Goal: Task Accomplishment & Management: Use online tool/utility

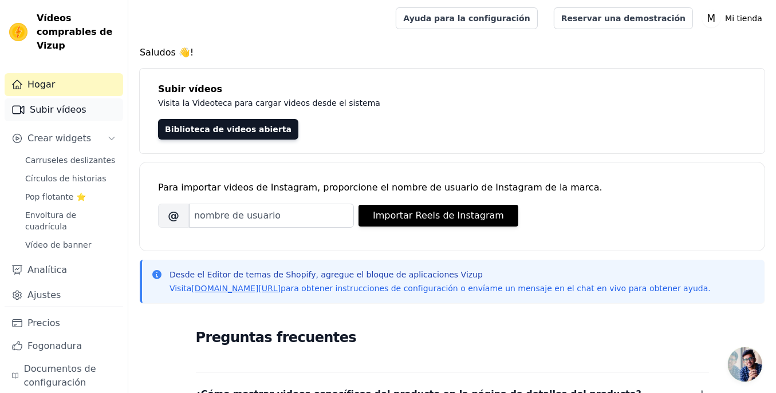
click at [73, 104] on font "Subir vídeos" at bounding box center [58, 109] width 57 height 11
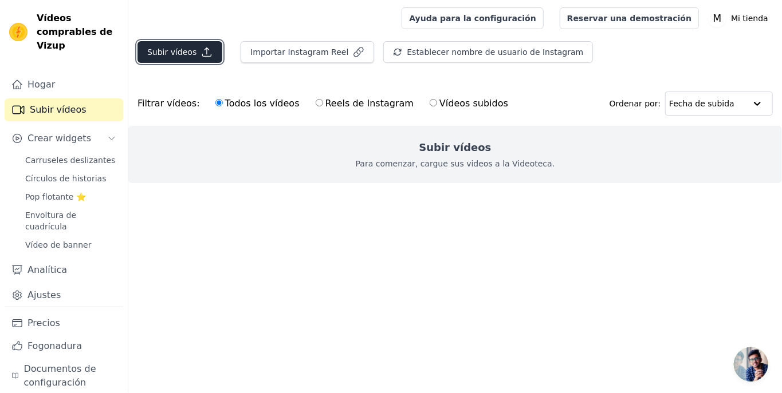
click at [187, 52] on font "Subir vídeos" at bounding box center [171, 52] width 49 height 9
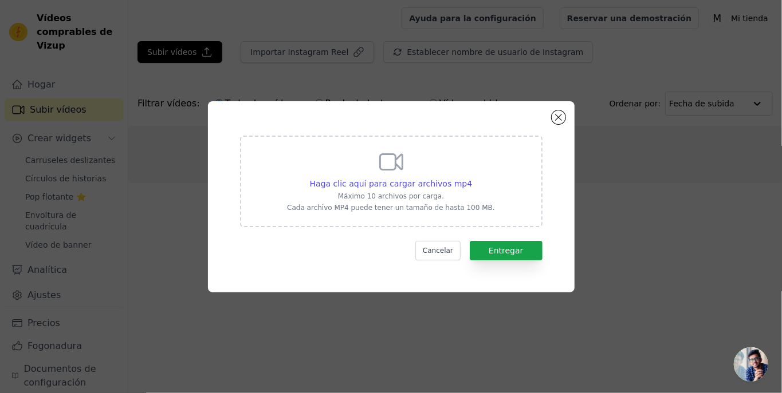
click at [351, 173] on div "Haga clic aquí para cargar archivos mp4 Máximo 10 archivos por carga. Cada arch…" at bounding box center [391, 180] width 208 height 64
click at [471, 177] on input "Haga clic aquí para cargar archivos mp4 Máximo 10 archivos por carga. Cada arch…" at bounding box center [471, 177] width 1 height 1
type input "C:\fakepath\ba0c63aa773d4b248b6a6d3de3c1552f.HD-1080p-7.2Mbps-56873374.mp4"
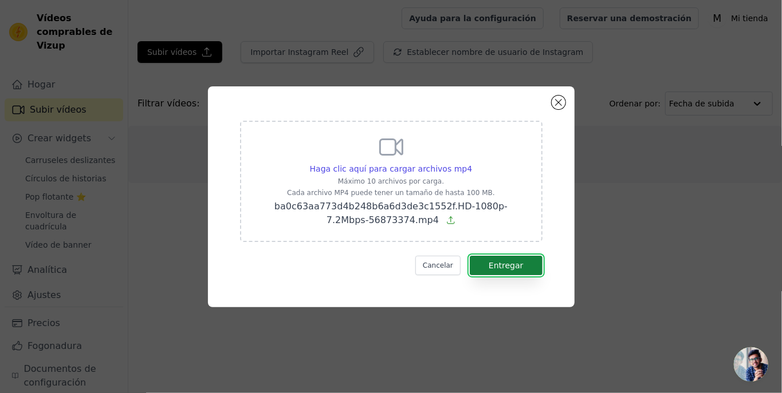
click at [499, 266] on font "Entregar" at bounding box center [505, 265] width 35 height 9
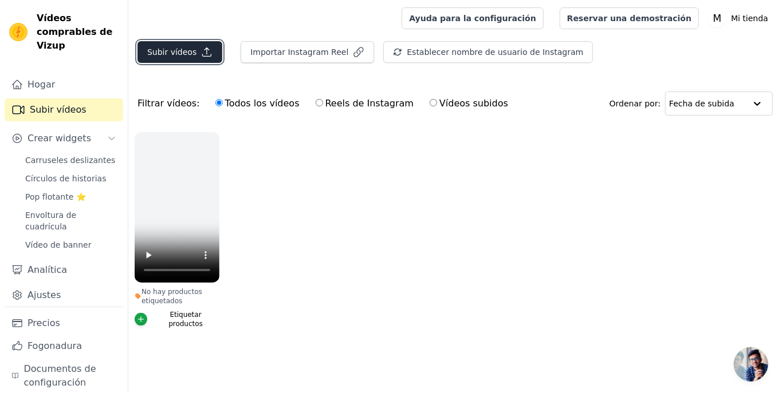
click at [179, 53] on font "Subir vídeos" at bounding box center [171, 52] width 49 height 9
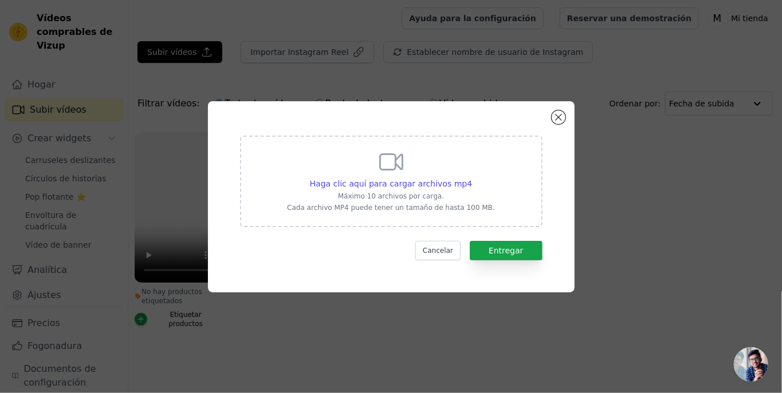
click at [403, 168] on icon at bounding box center [390, 161] width 27 height 27
click at [471, 177] on input "Haga clic aquí para cargar archivos mp4 Máximo 10 archivos por carga. Cada arch…" at bounding box center [471, 177] width 1 height 1
type input "C:\fakepath\615a35313cd342448dccbcef5bc2fc38.HD-1080p-7.2Mbps-56572894.mp4"
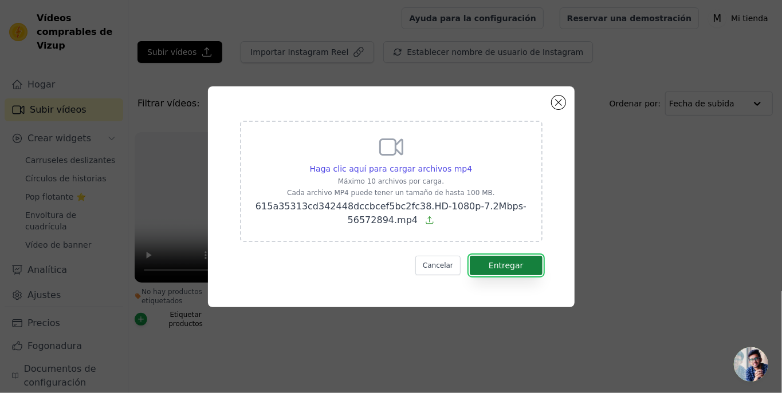
click at [498, 262] on font "Entregar" at bounding box center [505, 265] width 35 height 9
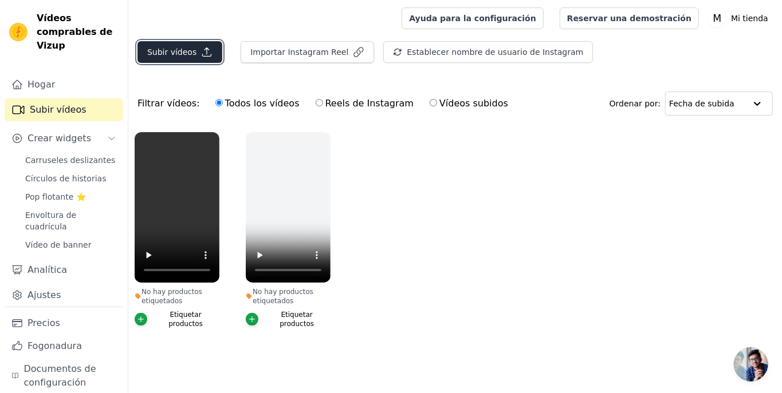
click at [181, 53] on font "Subir vídeos" at bounding box center [171, 52] width 49 height 9
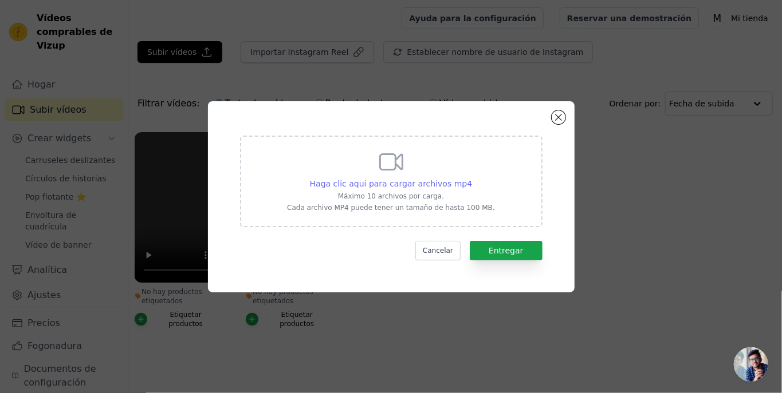
click at [404, 179] on font "Haga clic aquí para cargar archivos mp4" at bounding box center [391, 183] width 163 height 9
click at [471, 178] on input "Haga clic aquí para cargar archivos mp4 Máximo 10 archivos por carga. Cada arch…" at bounding box center [471, 177] width 1 height 1
type input "C:\fakepath\efb310dbe1e04a6a9c638051f3751b8d.HD-1080p-7.2Mbps-56576420.mp4"
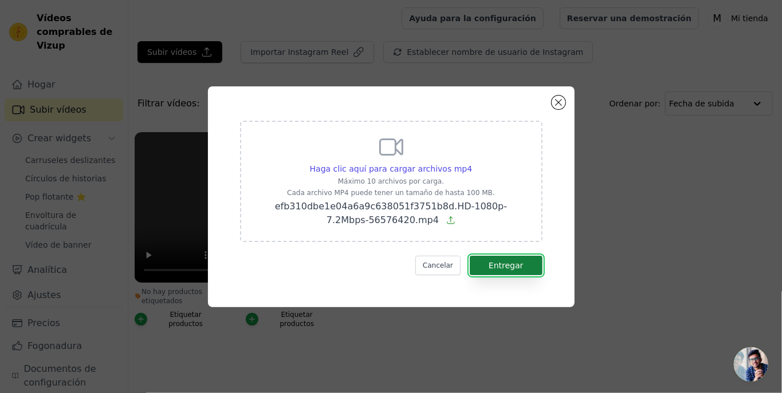
click at [507, 264] on font "Entregar" at bounding box center [505, 265] width 35 height 9
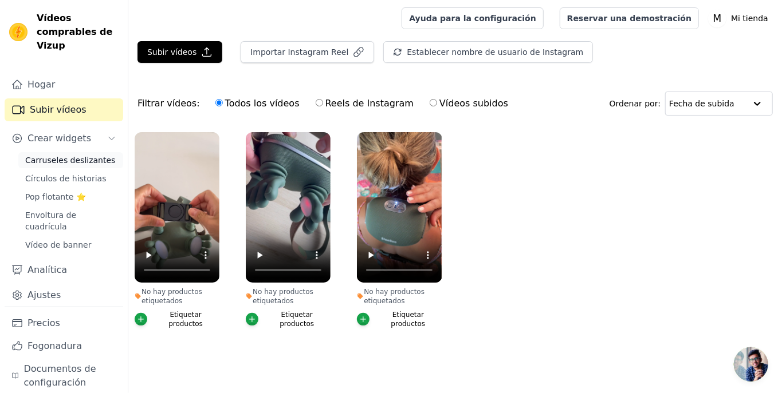
click at [60, 156] on font "Carruseles deslizantes" at bounding box center [70, 160] width 90 height 9
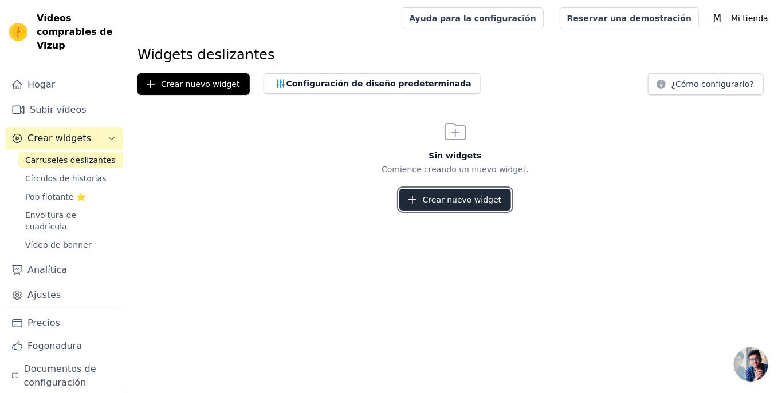
click at [415, 199] on icon "button" at bounding box center [412, 199] width 7 height 7
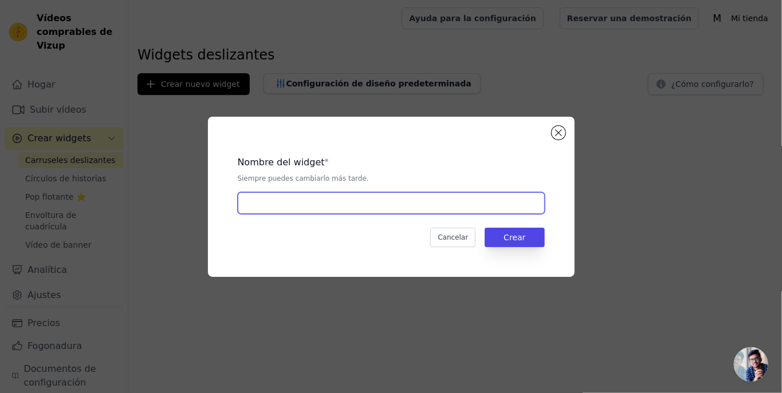
click at [321, 204] on input "text" at bounding box center [391, 203] width 307 height 22
type input "vidoes [PERSON_NAME]"
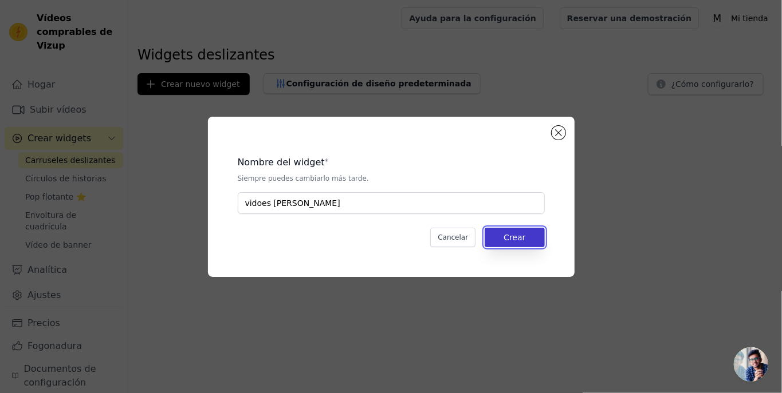
click at [510, 242] on font "Crear" at bounding box center [514, 237] width 22 height 9
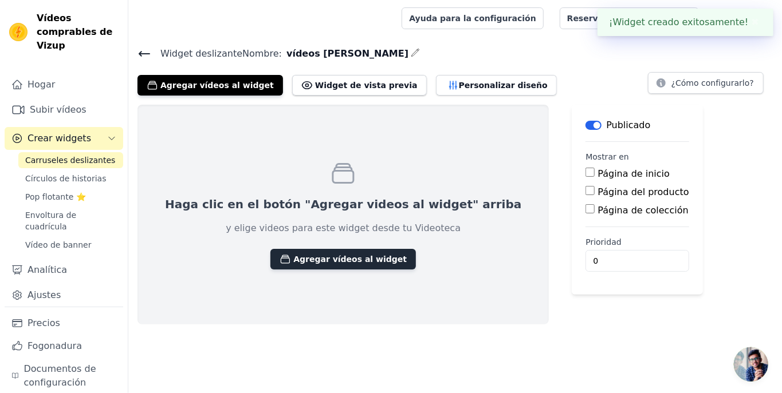
click at [293, 259] on font "Agregar vídeos al widget" at bounding box center [349, 259] width 113 height 9
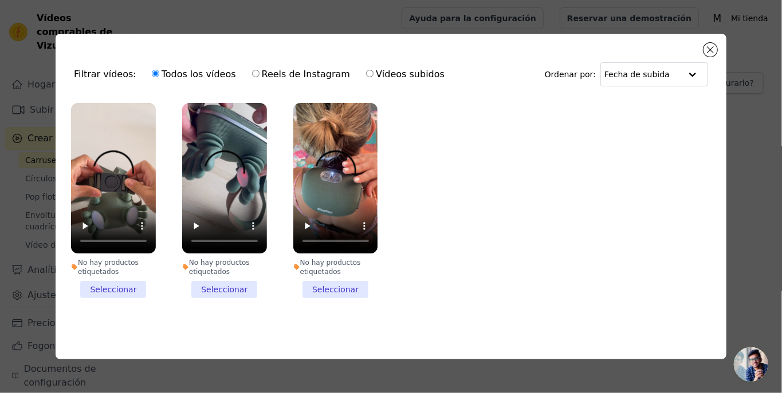
drag, startPoint x: 127, startPoint y: 291, endPoint x: 139, endPoint y: 291, distance: 12.0
click at [128, 291] on li "No hay productos etiquetados Seleccionar" at bounding box center [113, 200] width 85 height 195
click at [0, 0] on input "No hay productos etiquetados Seleccionar" at bounding box center [0, 0] width 0 height 0
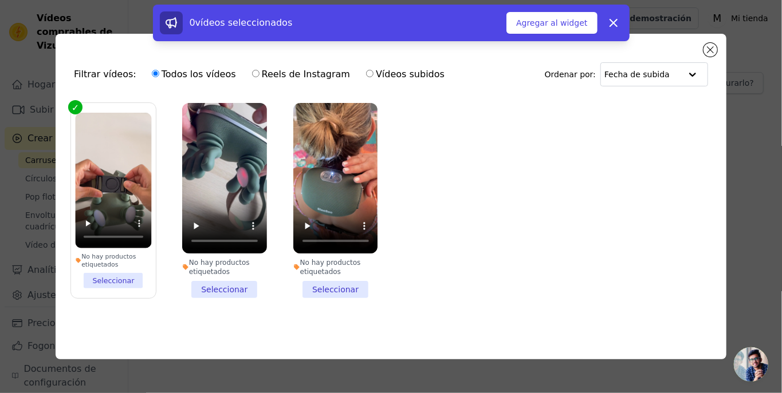
click at [213, 290] on li "No hay productos etiquetados Seleccionar" at bounding box center [224, 200] width 85 height 195
click at [0, 0] on input "No hay productos etiquetados Seleccionar" at bounding box center [0, 0] width 0 height 0
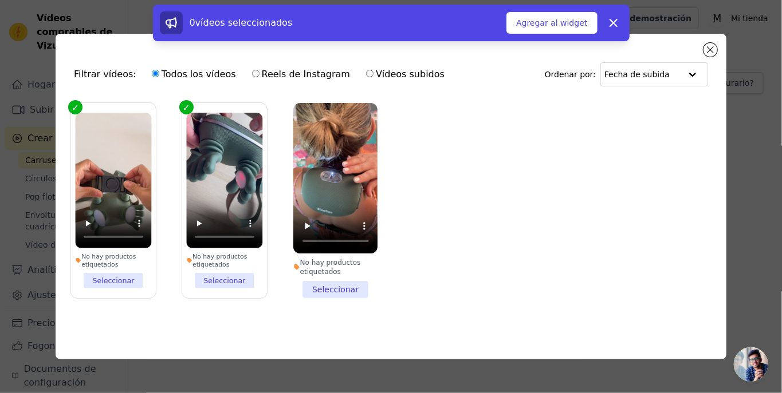
click at [312, 291] on li "No hay productos etiquetados Seleccionar" at bounding box center [335, 200] width 85 height 195
click at [0, 0] on input "No hay productos etiquetados Seleccionar" at bounding box center [0, 0] width 0 height 0
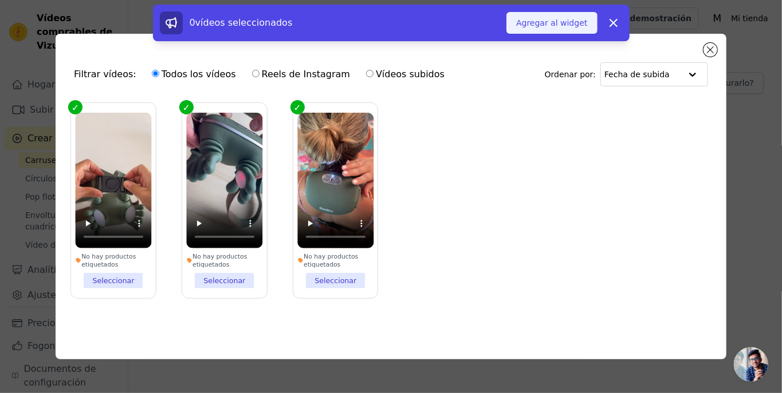
click at [534, 21] on font "Agregar al widget" at bounding box center [551, 22] width 71 height 9
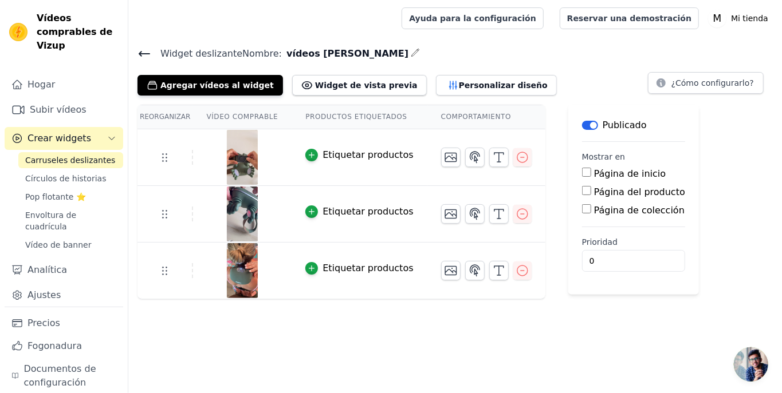
click at [582, 193] on input "Página del producto" at bounding box center [586, 190] width 9 height 9
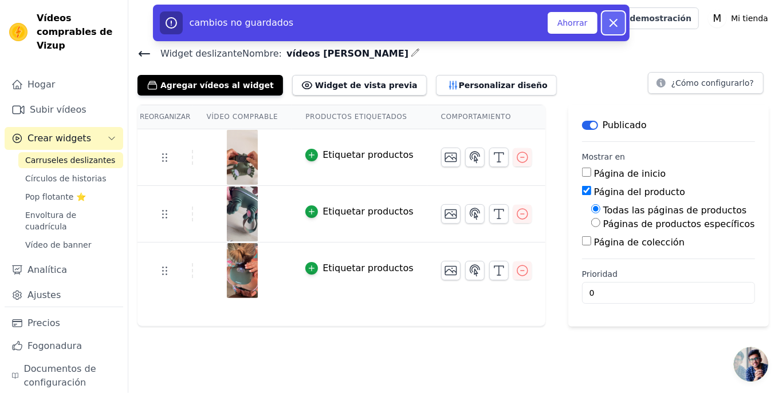
click at [611, 19] on icon "button" at bounding box center [613, 23] width 14 height 14
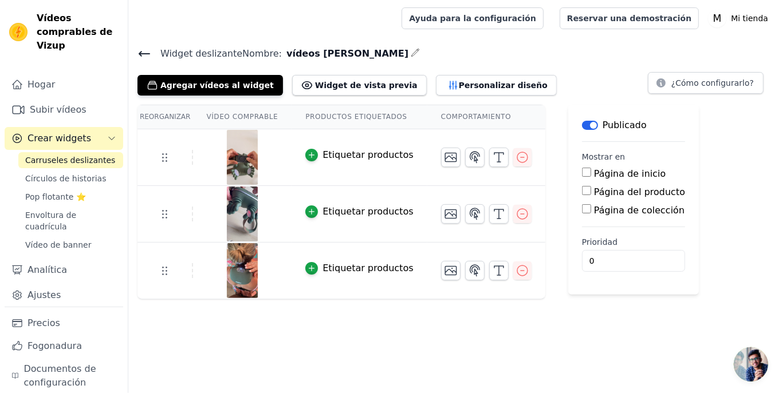
click at [594, 95] on div "Widget deslizante Nombre: vídeos [PERSON_NAME] Agregar vídeos al widget Widget …" at bounding box center [454, 173] width 653 height 254
click at [582, 193] on div "Página del producto" at bounding box center [633, 193] width 103 height 14
click at [582, 193] on input "Página del producto" at bounding box center [586, 190] width 9 height 9
checkbox input "true"
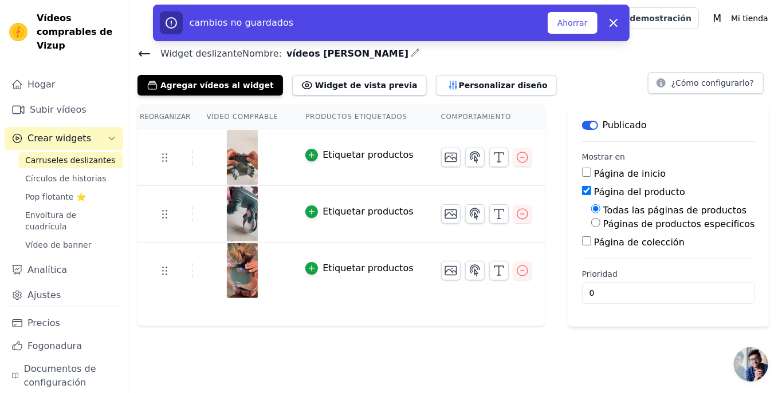
click at [575, 9] on div "cambios no guardados Ahorrar Despedir" at bounding box center [391, 23] width 476 height 37
click at [575, 17] on button "Ahorrar" at bounding box center [572, 23] width 50 height 22
click at [573, 27] on font "Ahorrar" at bounding box center [572, 22] width 30 height 9
click at [572, 27] on font "Ahorrar" at bounding box center [572, 22] width 30 height 9
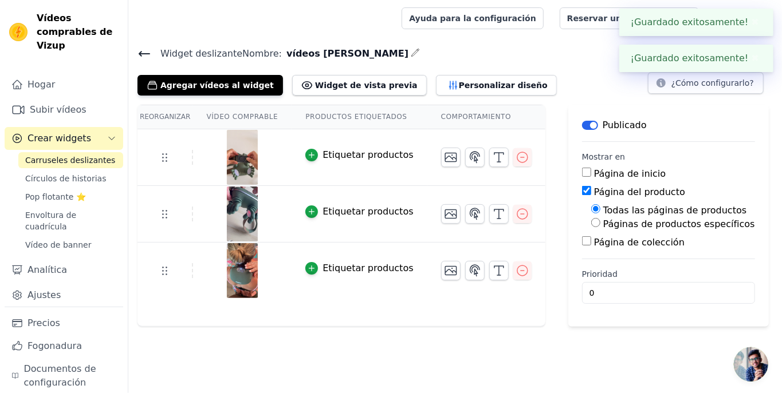
click at [593, 45] on main "Widget deslizante Nombre: vídeos [PERSON_NAME] Agregar vídeos al widget Widget …" at bounding box center [454, 182] width 653 height 290
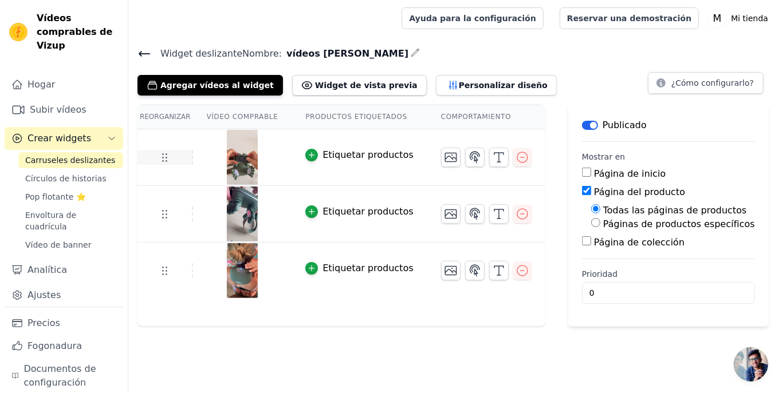
click at [160, 159] on icon at bounding box center [164, 158] width 14 height 14
click at [459, 83] on font "Personalizar diseño" at bounding box center [503, 85] width 89 height 9
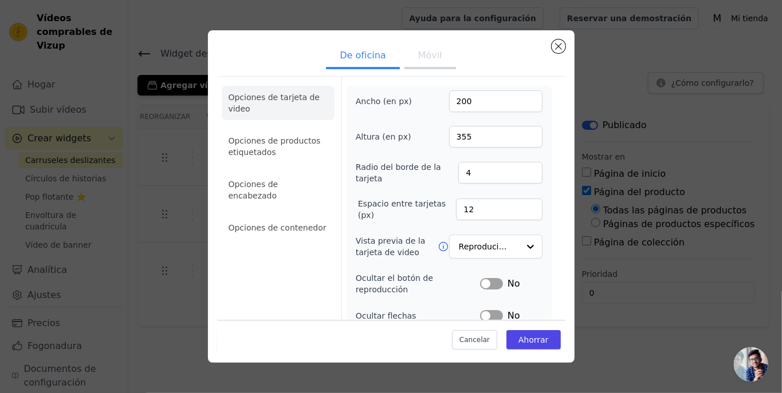
click at [424, 60] on font "Móvil" at bounding box center [430, 55] width 24 height 11
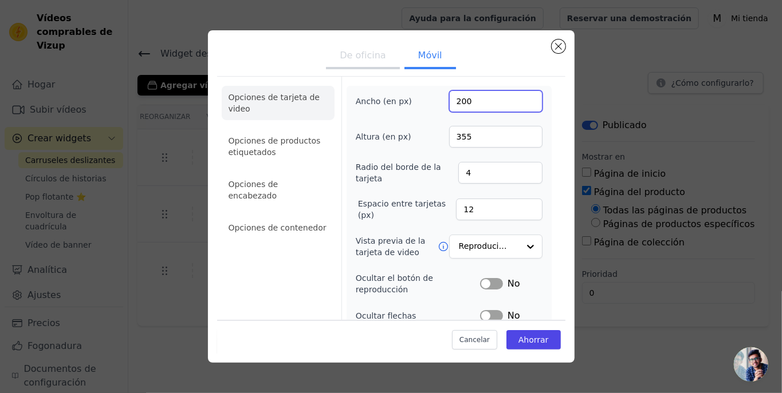
click at [478, 97] on input "200" at bounding box center [495, 101] width 93 height 22
drag, startPoint x: 470, startPoint y: 99, endPoint x: 454, endPoint y: 101, distance: 15.6
click at [455, 100] on input "200" at bounding box center [495, 101] width 93 height 22
click at [470, 95] on input "200" at bounding box center [495, 101] width 93 height 22
drag, startPoint x: 472, startPoint y: 96, endPoint x: 429, endPoint y: 97, distance: 43.0
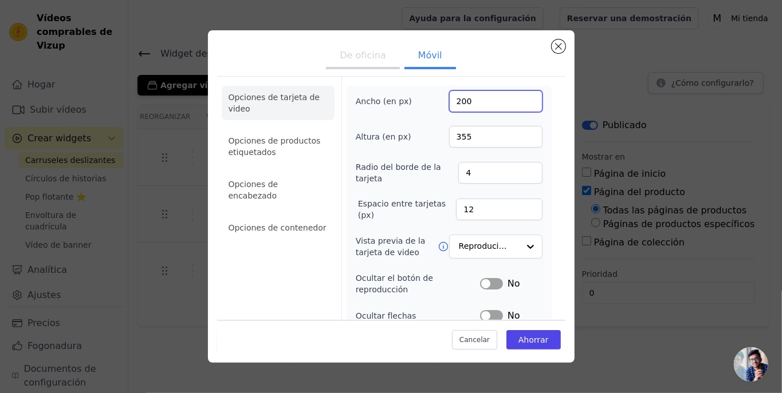
click at [429, 97] on div "Ancho (en px) 200" at bounding box center [449, 101] width 187 height 22
type input "500"
click at [484, 126] on input "355" at bounding box center [495, 137] width 93 height 22
click at [536, 340] on font "Ahorrar" at bounding box center [533, 339] width 30 height 9
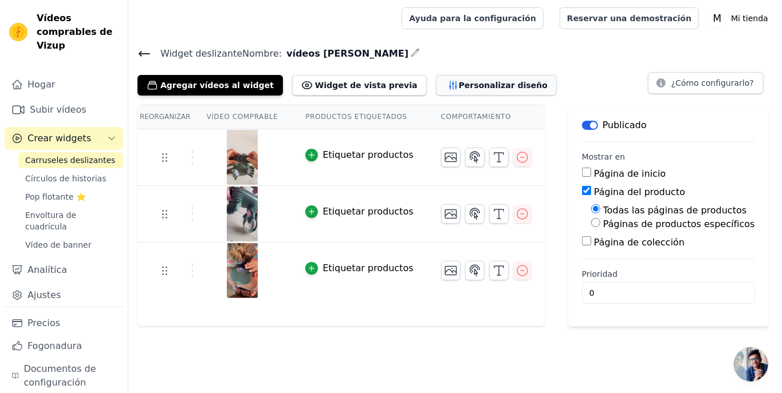
click at [436, 76] on button "Personalizar diseño" at bounding box center [496, 85] width 121 height 21
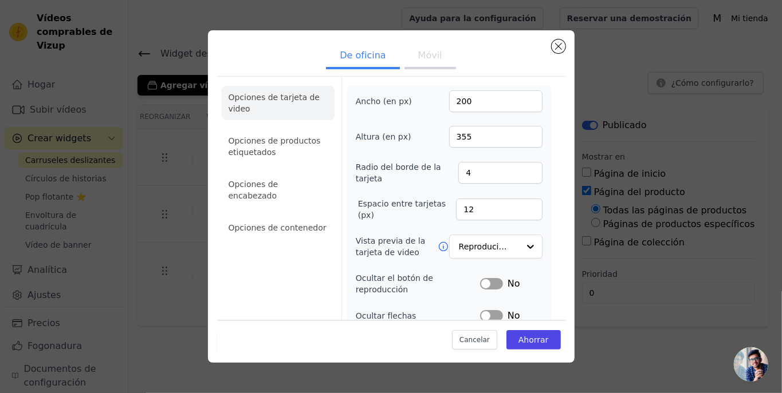
click at [418, 57] on font "Móvil" at bounding box center [430, 55] width 24 height 11
click at [346, 53] on font "De oficina" at bounding box center [363, 55] width 46 height 11
click at [411, 50] on button "Móvil" at bounding box center [430, 56] width 52 height 25
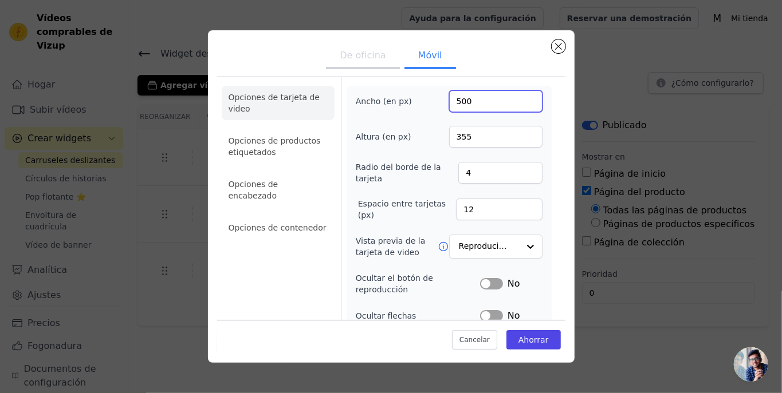
drag, startPoint x: 478, startPoint y: 95, endPoint x: 403, endPoint y: 88, distance: 75.9
click at [403, 88] on div "Ancho (en px) 500 Altura (en px) 355 Radio del borde de la tarjeta 4 Espacio en…" at bounding box center [448, 298] width 205 height 425
type input "200"
click at [520, 346] on button "Ahorrar" at bounding box center [533, 339] width 54 height 19
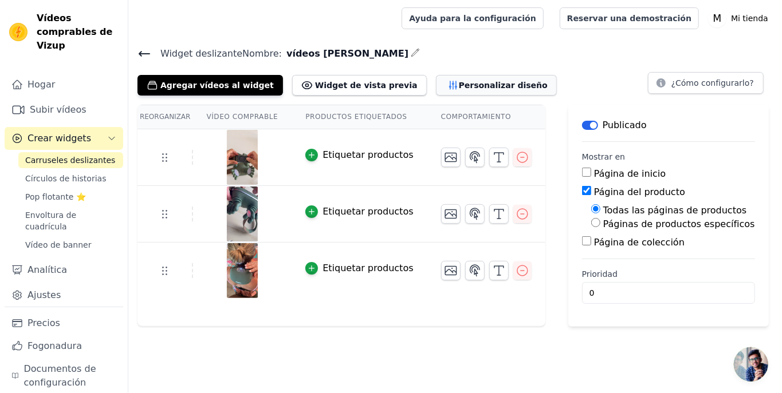
click at [447, 89] on icon "button" at bounding box center [452, 85] width 11 height 11
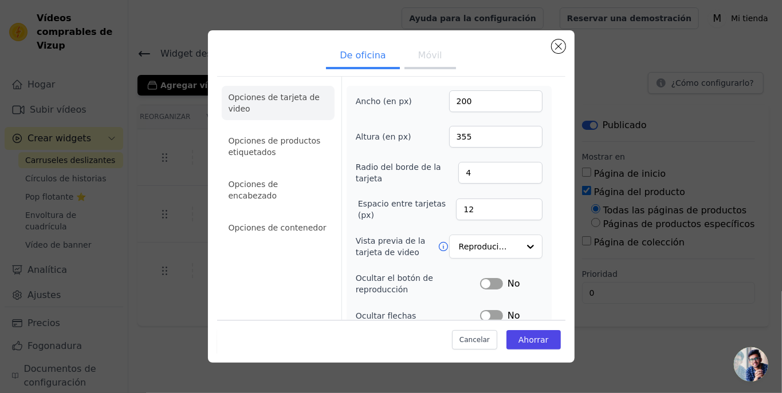
click at [432, 61] on font "Móvil" at bounding box center [430, 55] width 24 height 11
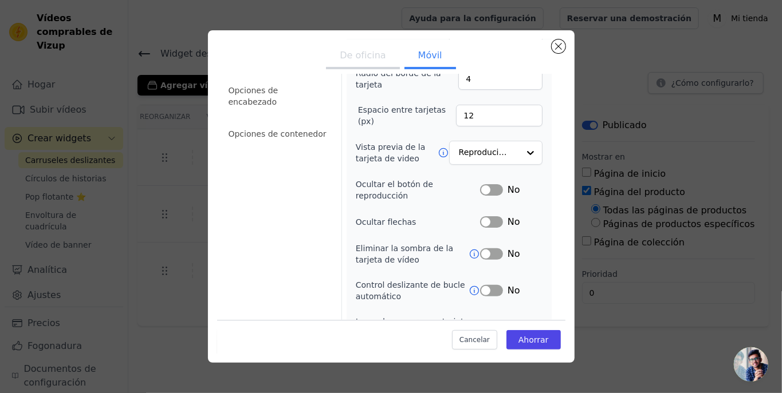
scroll to position [115, 0]
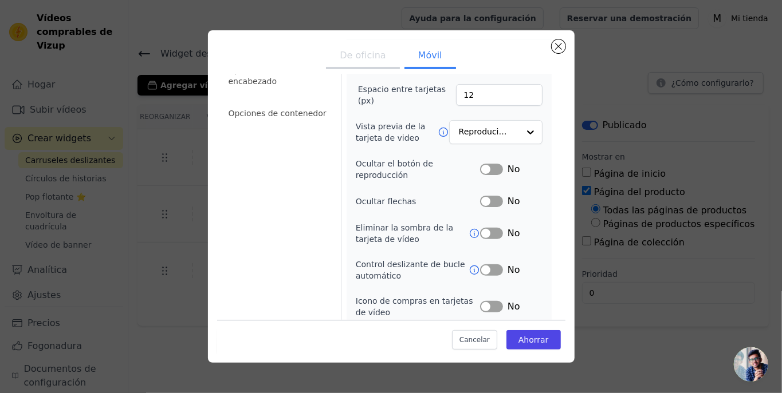
click at [493, 164] on button "Etiqueta" at bounding box center [491, 169] width 23 height 11
click at [494, 196] on button "Etiqueta" at bounding box center [491, 201] width 23 height 11
click at [486, 228] on button "Etiqueta" at bounding box center [491, 233] width 23 height 11
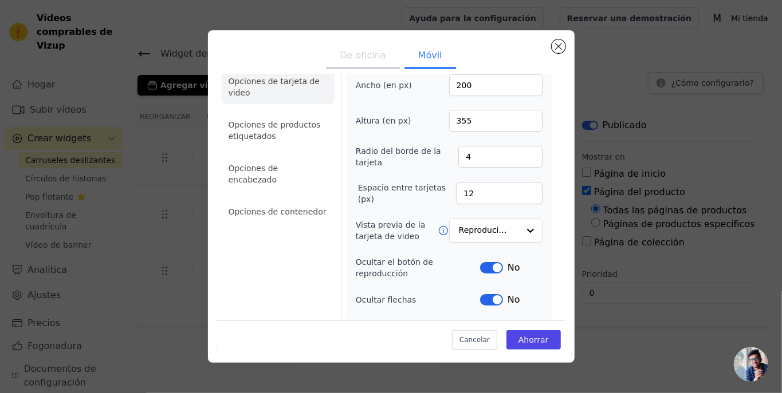
scroll to position [0, 0]
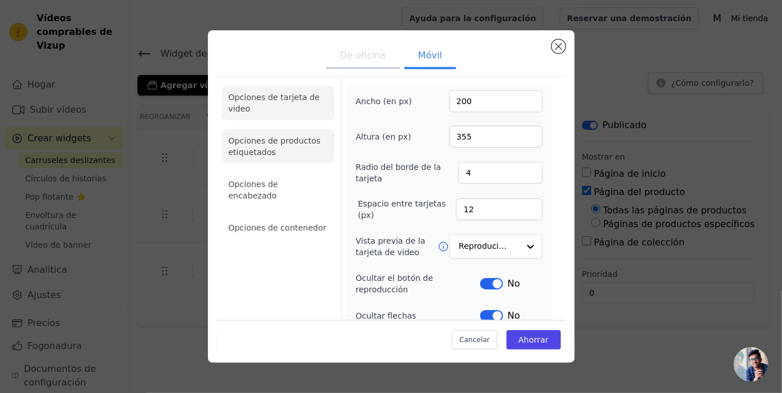
click at [257, 139] on font "Opciones de productos etiquetados" at bounding box center [274, 146] width 92 height 21
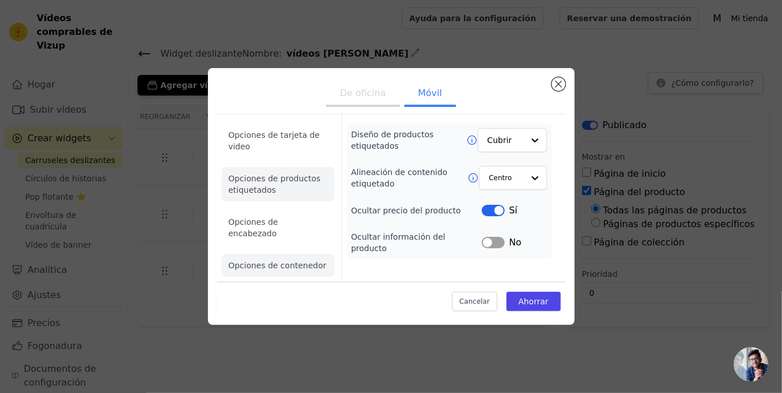
click at [297, 261] on font "Opciones de contenedor" at bounding box center [277, 265] width 98 height 9
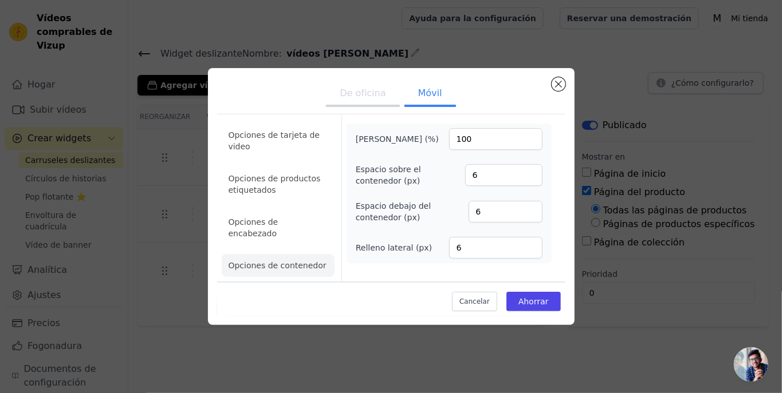
click at [291, 241] on ul "Opciones de tarjeta de video Opciones de productos etiquetados Opciones de enca…" at bounding box center [278, 200] width 113 height 163
click at [278, 229] on font "Opciones de encabezado" at bounding box center [253, 228] width 50 height 21
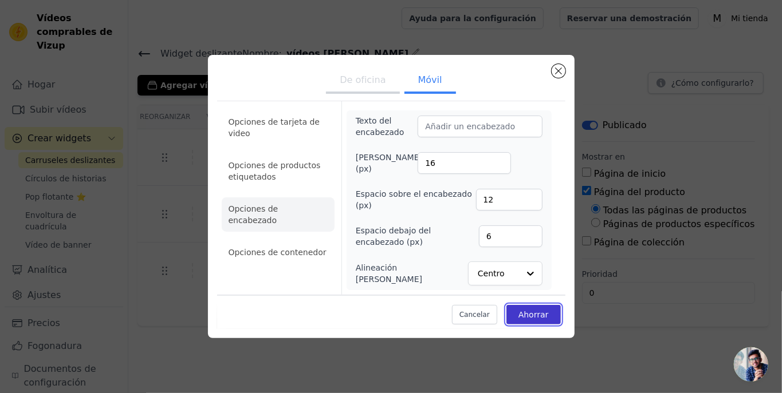
click at [535, 313] on font "Ahorrar" at bounding box center [533, 314] width 30 height 9
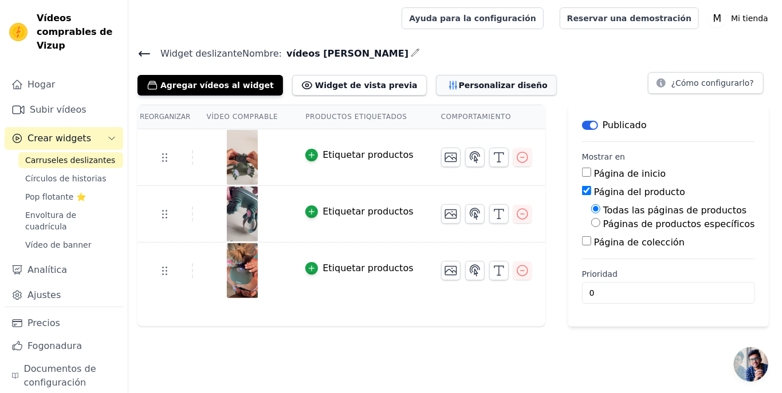
click at [459, 84] on font "Personalizar diseño" at bounding box center [503, 85] width 89 height 9
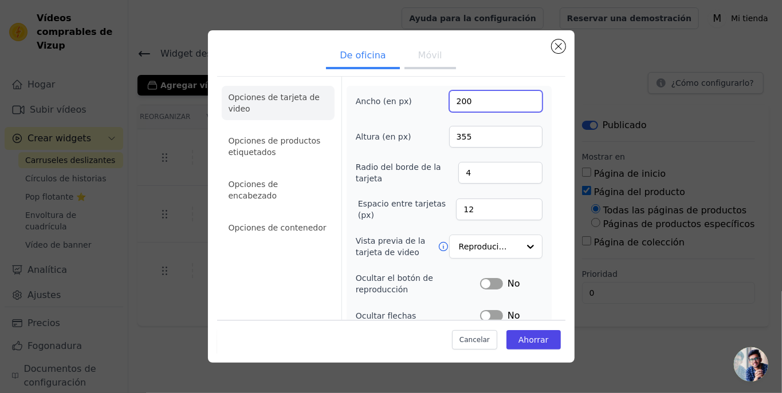
drag, startPoint x: 487, startPoint y: 96, endPoint x: 427, endPoint y: 94, distance: 59.6
click at [427, 94] on div "Ancho (en px) 200" at bounding box center [449, 101] width 187 height 22
type input "500"
click at [528, 346] on button "Ahorrar" at bounding box center [533, 339] width 54 height 19
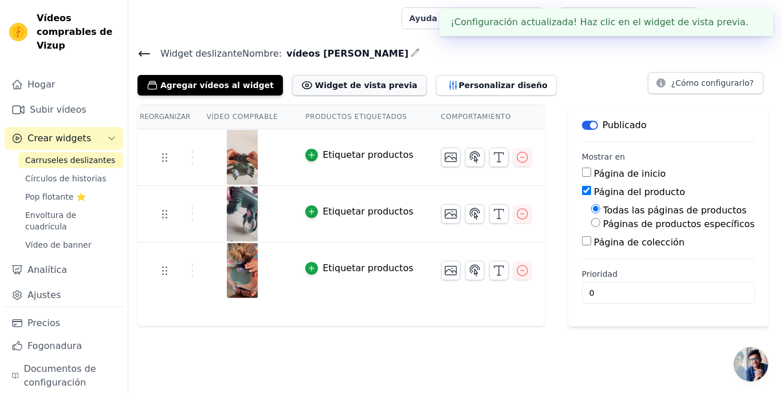
click at [317, 81] on font "Widget de vista previa" at bounding box center [366, 85] width 102 height 9
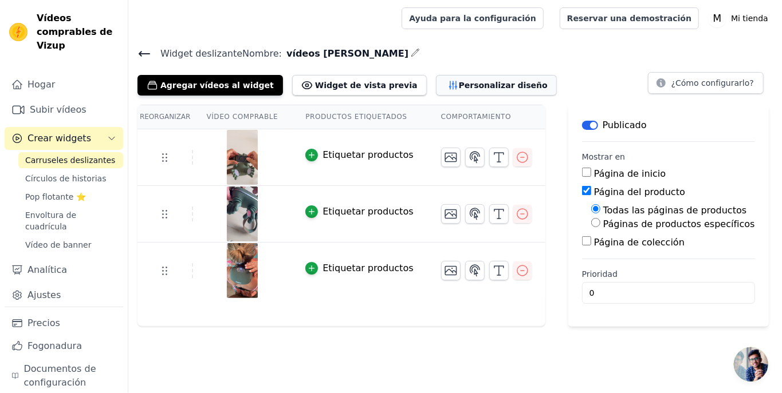
click at [459, 90] on font "Personalizar diseño" at bounding box center [503, 85] width 89 height 9
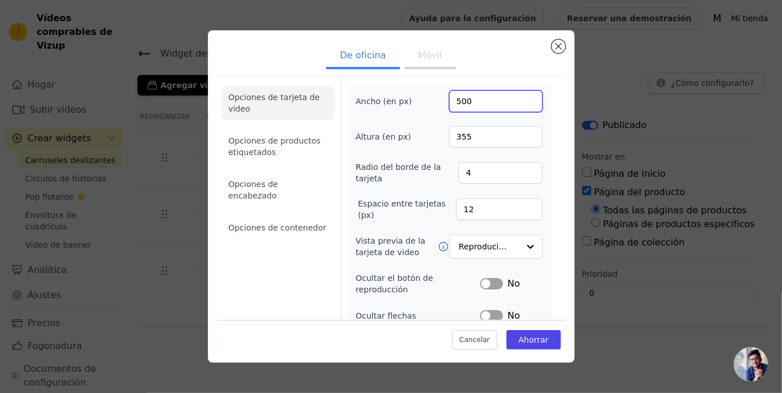
drag, startPoint x: 472, startPoint y: 104, endPoint x: 414, endPoint y: 100, distance: 58.0
click at [415, 99] on div "Ancho (en px) 500" at bounding box center [449, 101] width 187 height 22
type input "400"
click at [528, 340] on font "Ahorrar" at bounding box center [533, 339] width 30 height 9
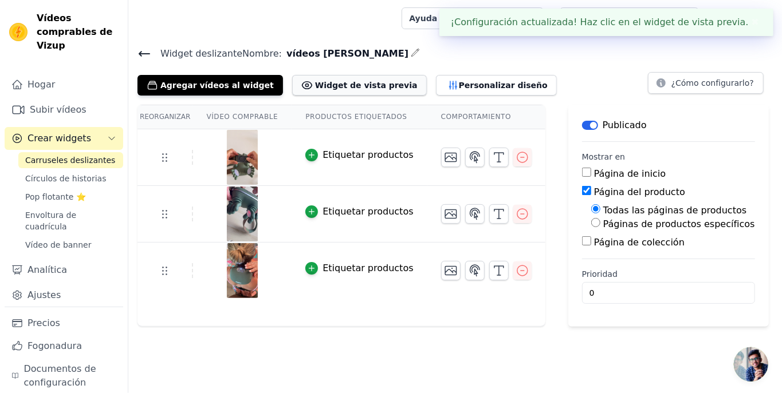
click at [332, 82] on font "Widget de vista previa" at bounding box center [366, 85] width 102 height 9
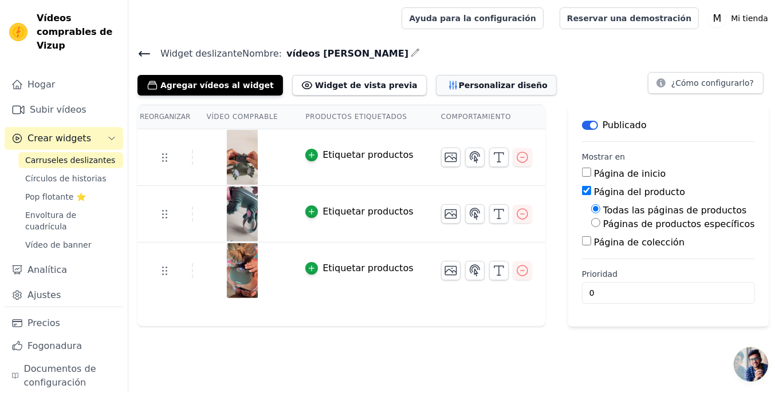
click at [459, 81] on font "Personalizar diseño" at bounding box center [503, 85] width 89 height 9
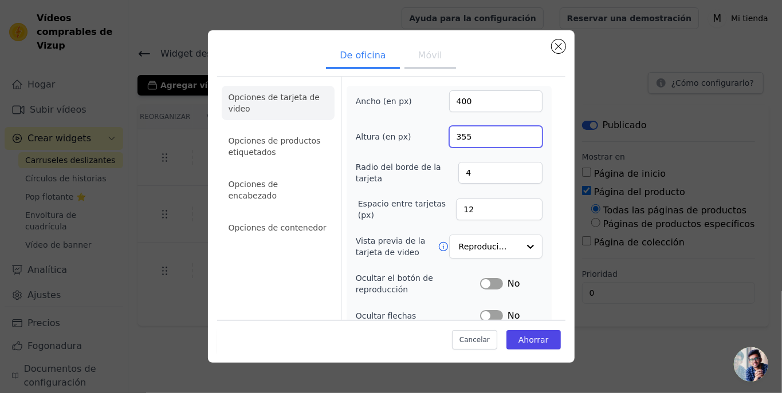
drag, startPoint x: 483, startPoint y: 135, endPoint x: 424, endPoint y: 134, distance: 59.6
click at [425, 133] on div "Altura (en px) 355" at bounding box center [449, 137] width 187 height 22
type input "500"
click at [518, 340] on font "Ahorrar" at bounding box center [533, 339] width 30 height 9
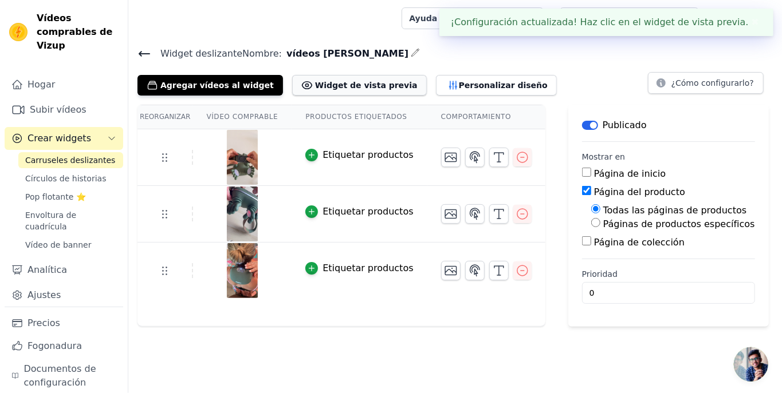
click at [341, 81] on font "Widget de vista previa" at bounding box center [366, 85] width 102 height 9
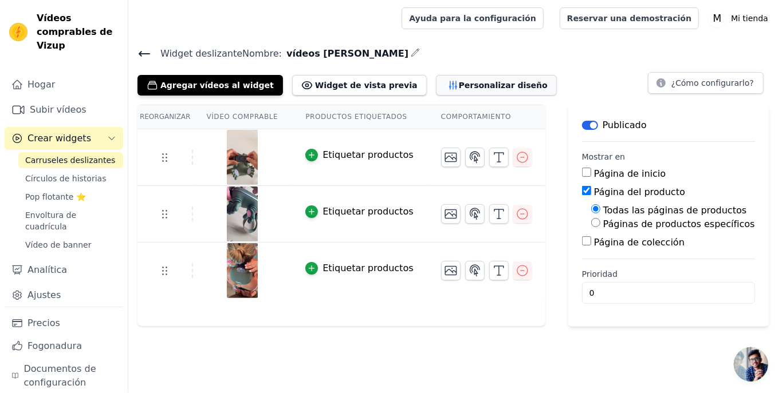
click at [447, 89] on icon "button" at bounding box center [452, 85] width 11 height 11
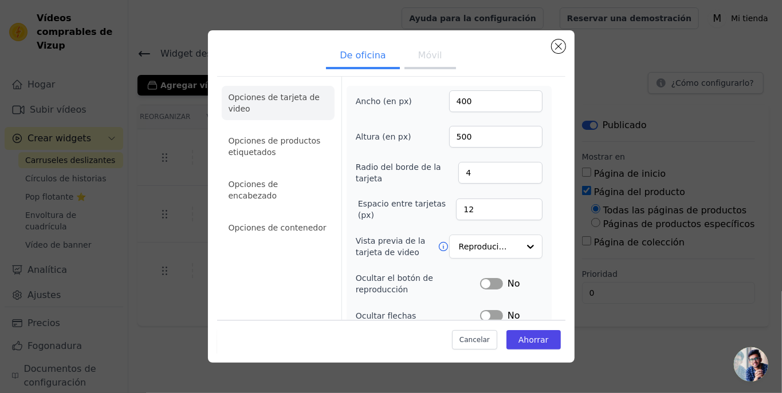
click at [404, 64] on button "Móvil" at bounding box center [430, 56] width 52 height 25
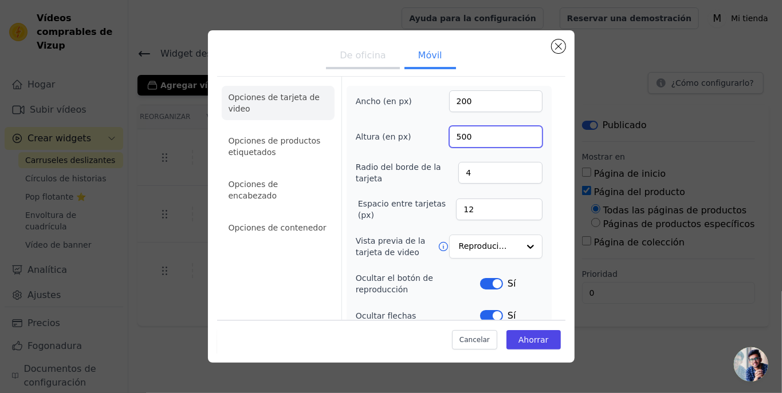
drag, startPoint x: 478, startPoint y: 135, endPoint x: 408, endPoint y: 131, distance: 70.0
click at [408, 132] on div "Altura (en px) 500" at bounding box center [449, 137] width 187 height 22
type input "650"
click at [536, 350] on div "Cancelar Ahorrar" at bounding box center [391, 336] width 348 height 34
click at [530, 341] on font "Ahorrar" at bounding box center [533, 339] width 30 height 9
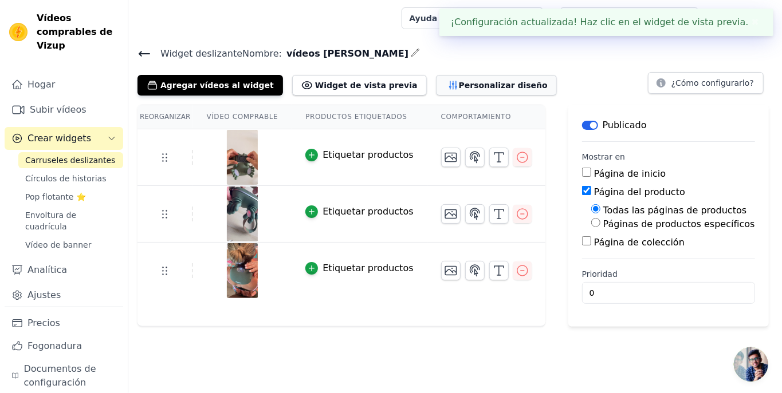
click at [455, 90] on button "Personalizar diseño" at bounding box center [496, 85] width 121 height 21
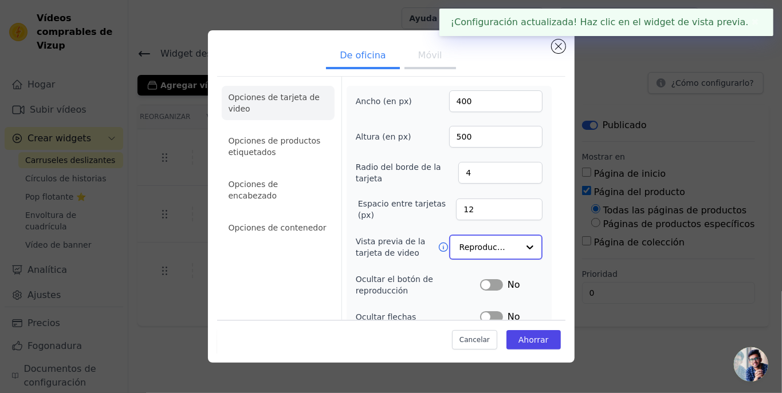
click at [491, 247] on input "Vista previa de la tarjeta de video" at bounding box center [488, 247] width 59 height 23
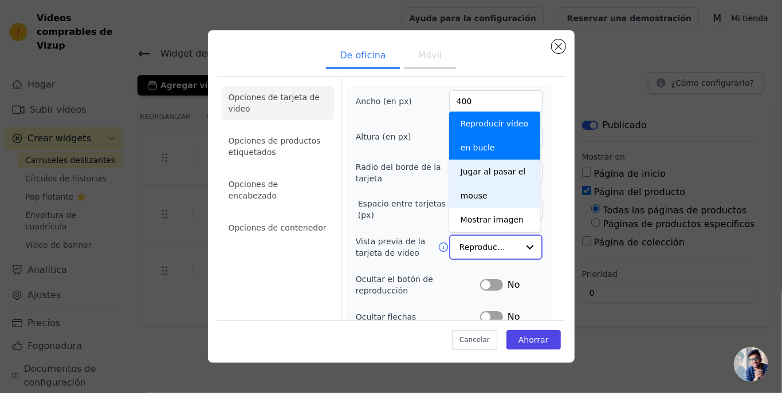
click at [498, 172] on font "Jugar al pasar el mouse" at bounding box center [492, 183] width 65 height 33
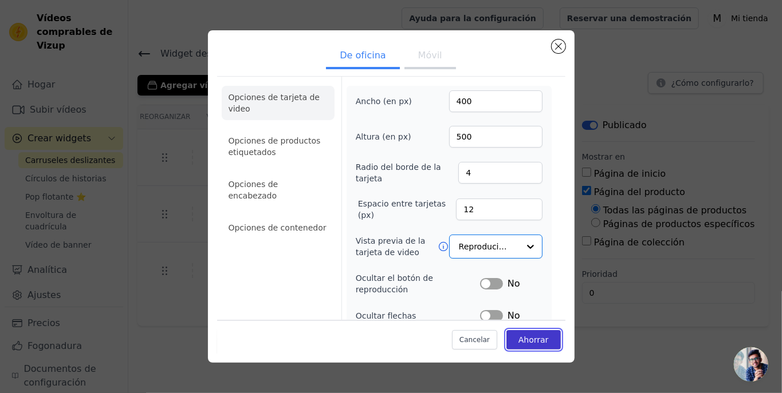
click at [531, 343] on font "Ahorrar" at bounding box center [533, 339] width 30 height 9
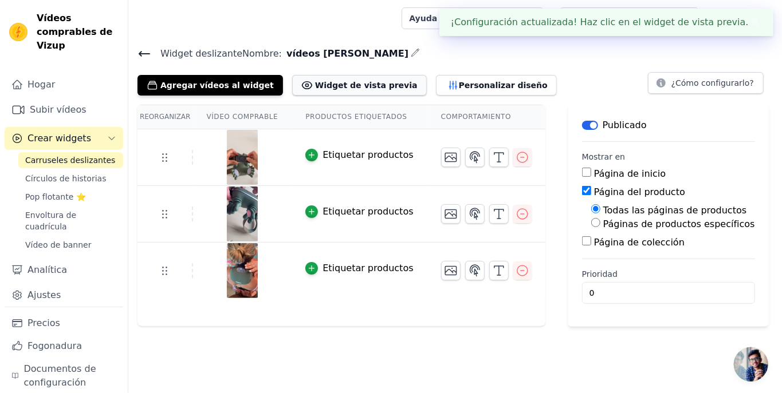
click at [345, 85] on font "Widget de vista previa" at bounding box center [366, 85] width 102 height 9
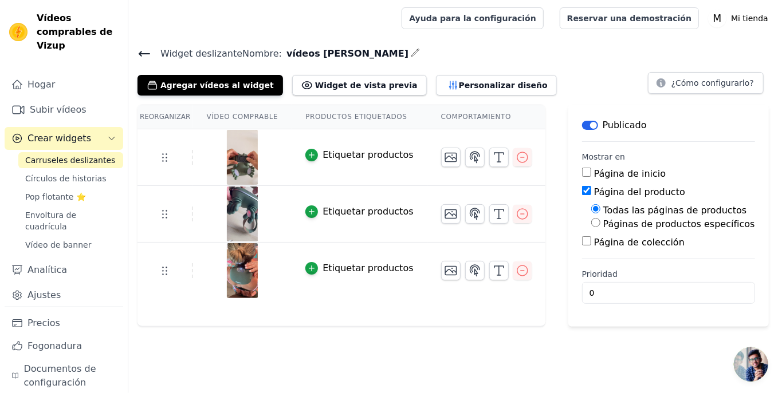
click at [448, 97] on div "Widget deslizante Nombre: vídeos [PERSON_NAME] Agregar vídeos al widget Widget …" at bounding box center [454, 186] width 653 height 281
click at [459, 87] on font "Personalizar diseño" at bounding box center [503, 85] width 89 height 9
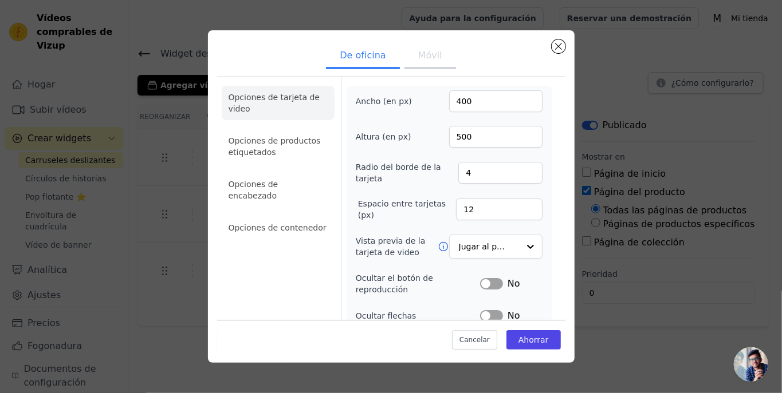
drag, startPoint x: 417, startPoint y: 67, endPoint x: 418, endPoint y: 55, distance: 12.1
click at [417, 66] on button "Móvil" at bounding box center [430, 56] width 52 height 25
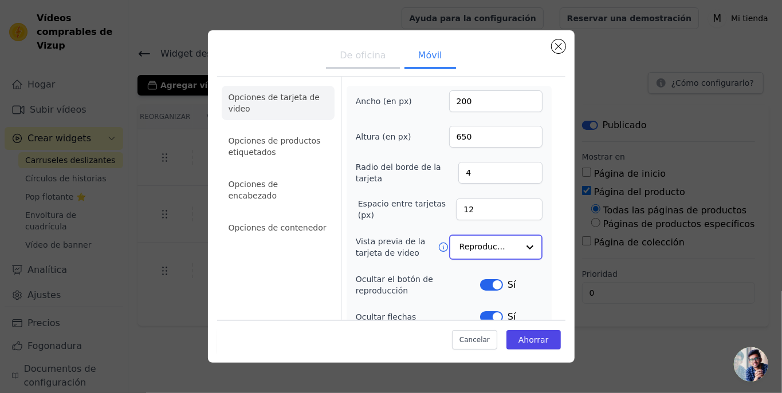
click at [483, 246] on input "Vista previa de la tarjeta de video" at bounding box center [488, 247] width 59 height 23
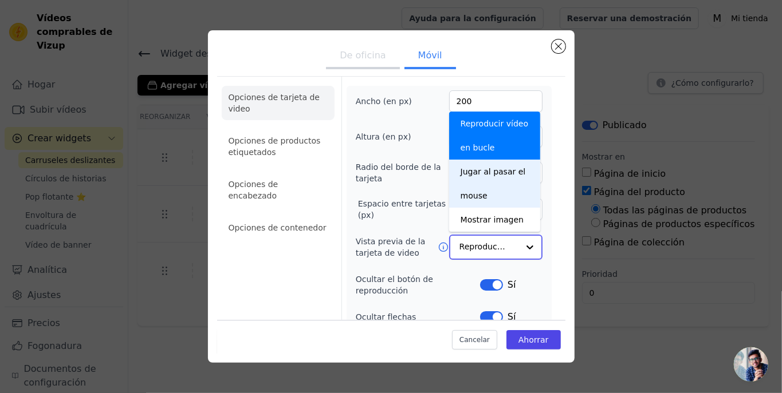
click at [484, 183] on div "Jugar al pasar el mouse" at bounding box center [495, 184] width 92 height 48
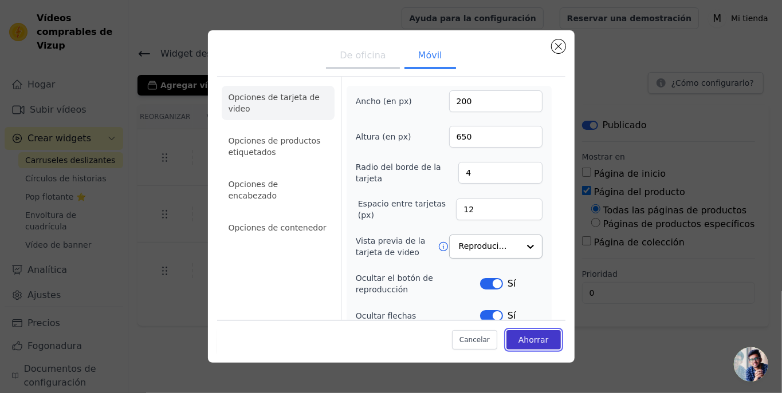
click at [529, 344] on font "Ahorrar" at bounding box center [533, 339] width 30 height 9
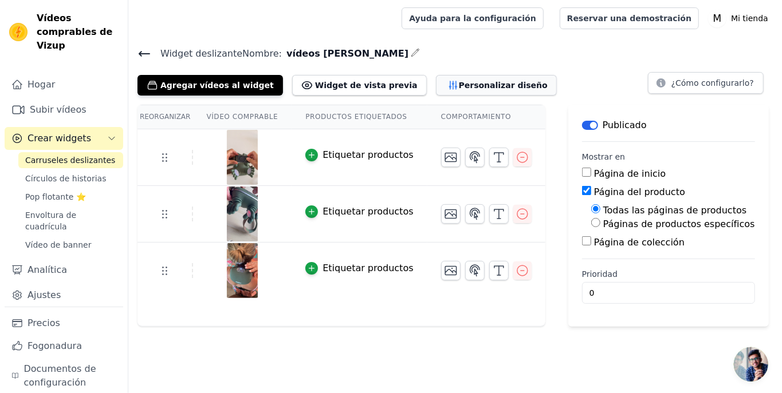
click at [459, 85] on font "Personalizar diseño" at bounding box center [503, 85] width 89 height 9
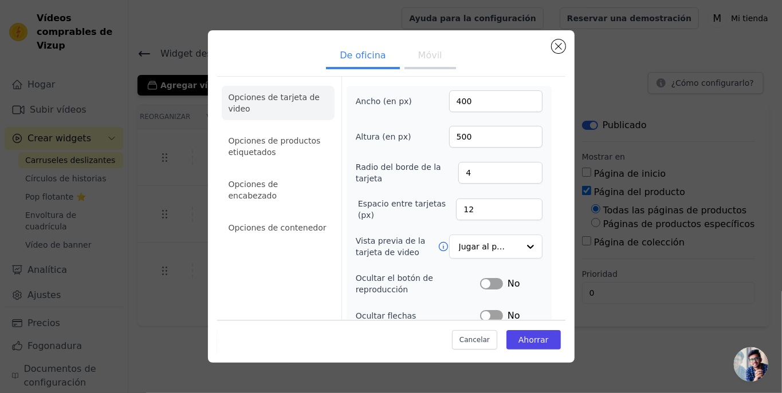
click at [408, 61] on button "Móvil" at bounding box center [430, 56] width 52 height 25
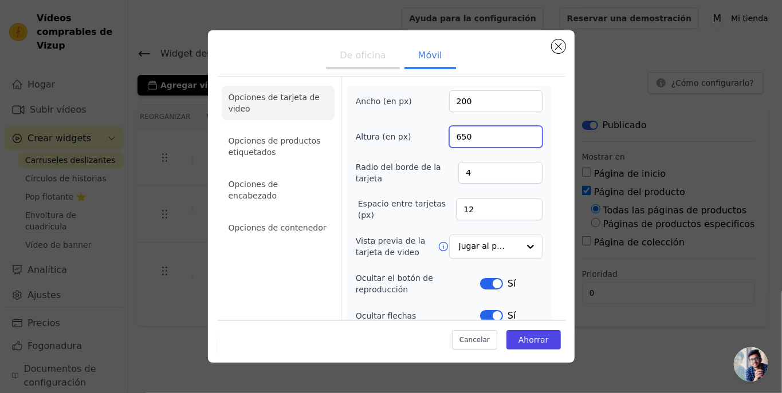
drag, startPoint x: 471, startPoint y: 135, endPoint x: 426, endPoint y: 131, distance: 44.8
click at [427, 131] on div "Altura (en px) 650" at bounding box center [449, 137] width 187 height 22
type input "200"
click at [530, 341] on font "Ahorrar" at bounding box center [533, 339] width 30 height 9
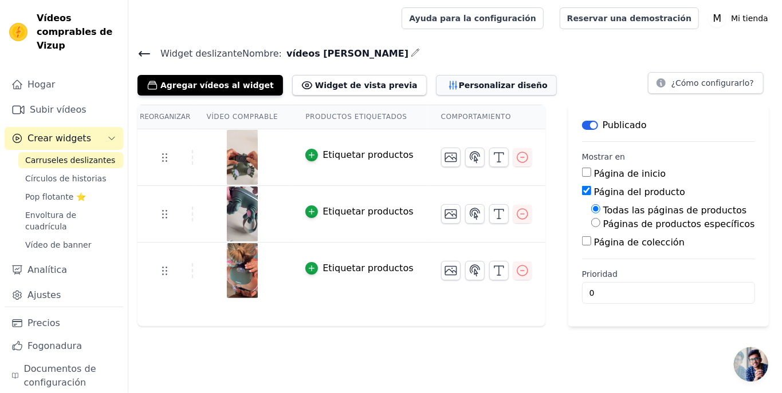
click at [447, 85] on icon "button" at bounding box center [452, 85] width 11 height 11
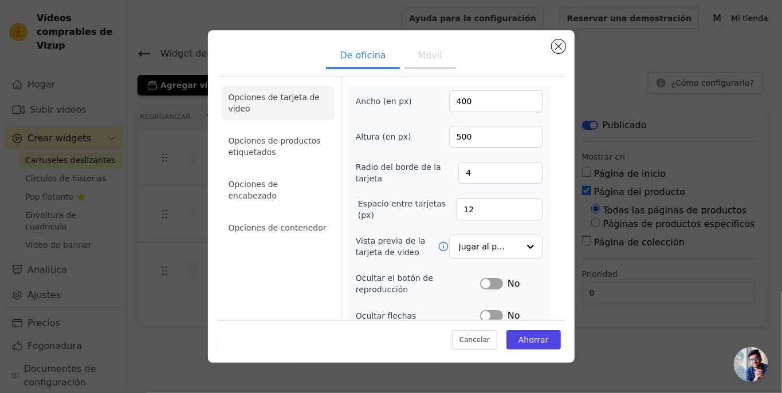
click at [415, 65] on button "Móvil" at bounding box center [430, 56] width 52 height 25
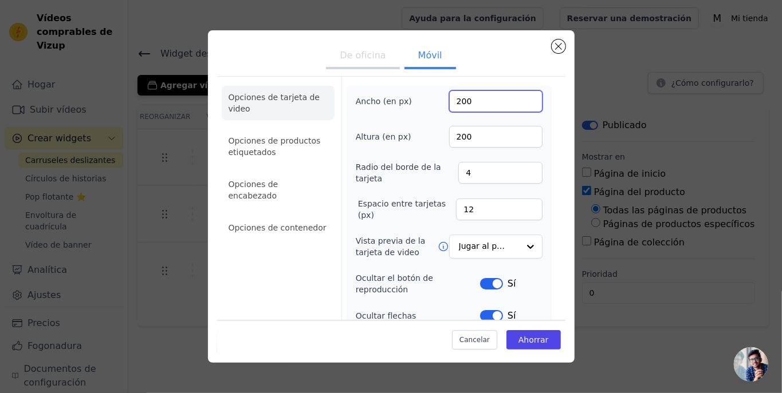
drag, startPoint x: 473, startPoint y: 102, endPoint x: 431, endPoint y: 98, distance: 42.6
click at [435, 98] on div "Ancho (en px) 200" at bounding box center [449, 101] width 187 height 22
type input "350"
click at [524, 341] on font "Ahorrar" at bounding box center [533, 339] width 30 height 9
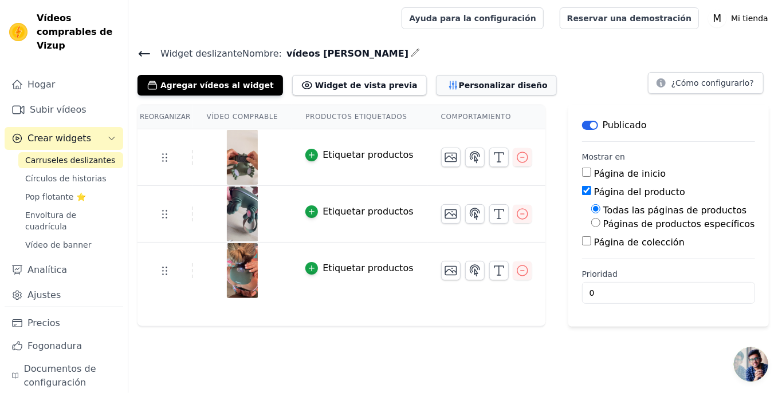
click at [459, 81] on font "Personalizar diseño" at bounding box center [503, 85] width 89 height 9
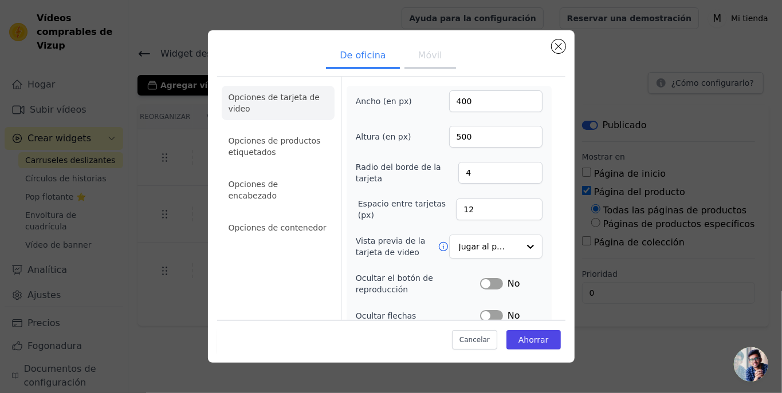
click at [424, 52] on font "Móvil" at bounding box center [430, 55] width 24 height 11
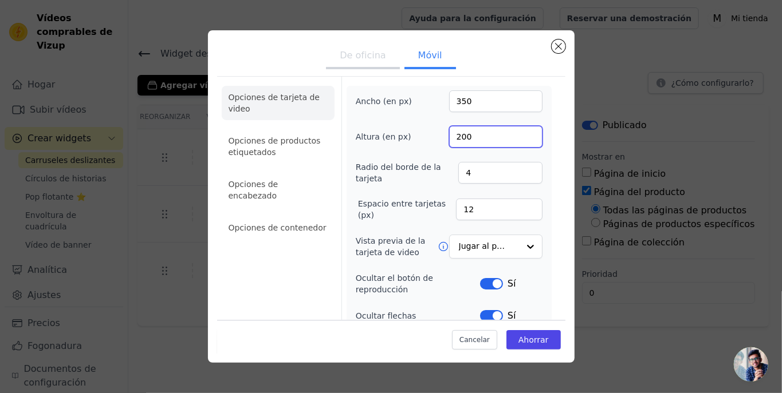
drag, startPoint x: 483, startPoint y: 139, endPoint x: 435, endPoint y: 136, distance: 48.7
click at [435, 136] on div "Altura (en px) 200" at bounding box center [449, 137] width 187 height 22
type input "550"
click at [522, 337] on font "Ahorrar" at bounding box center [533, 339] width 30 height 9
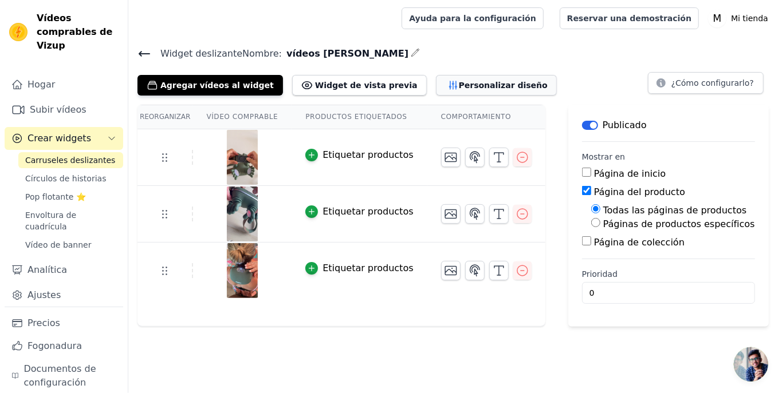
click at [447, 89] on icon "button" at bounding box center [452, 85] width 11 height 11
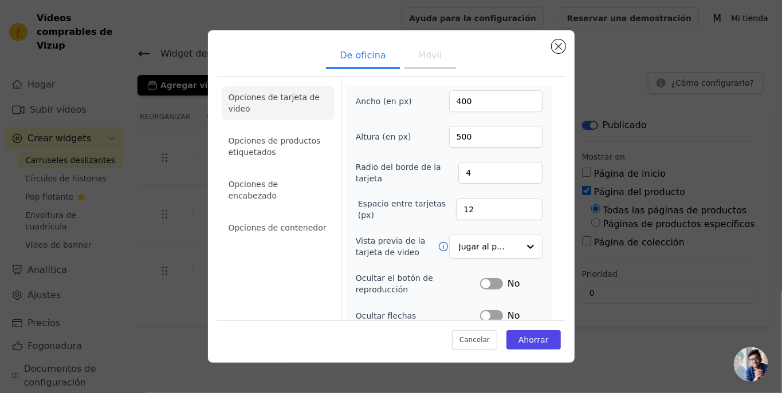
click at [405, 42] on div "De oficina Móvil Opciones de tarjeta de video Opciones de productos etiquetados…" at bounding box center [391, 196] width 366 height 333
click at [411, 49] on button "Móvil" at bounding box center [430, 56] width 52 height 25
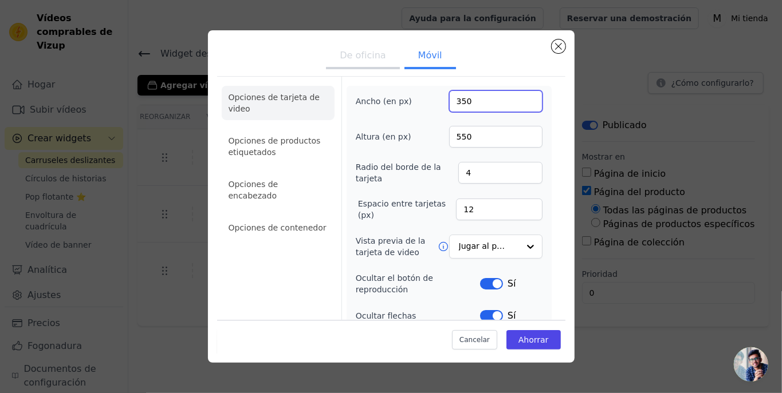
drag, startPoint x: 471, startPoint y: 98, endPoint x: 413, endPoint y: 95, distance: 57.4
click at [413, 95] on div "Ancho (en px) 350" at bounding box center [449, 101] width 187 height 22
type input "400"
click at [523, 346] on button "Ahorrar" at bounding box center [533, 339] width 54 height 19
